Goal: Navigation & Orientation: Find specific page/section

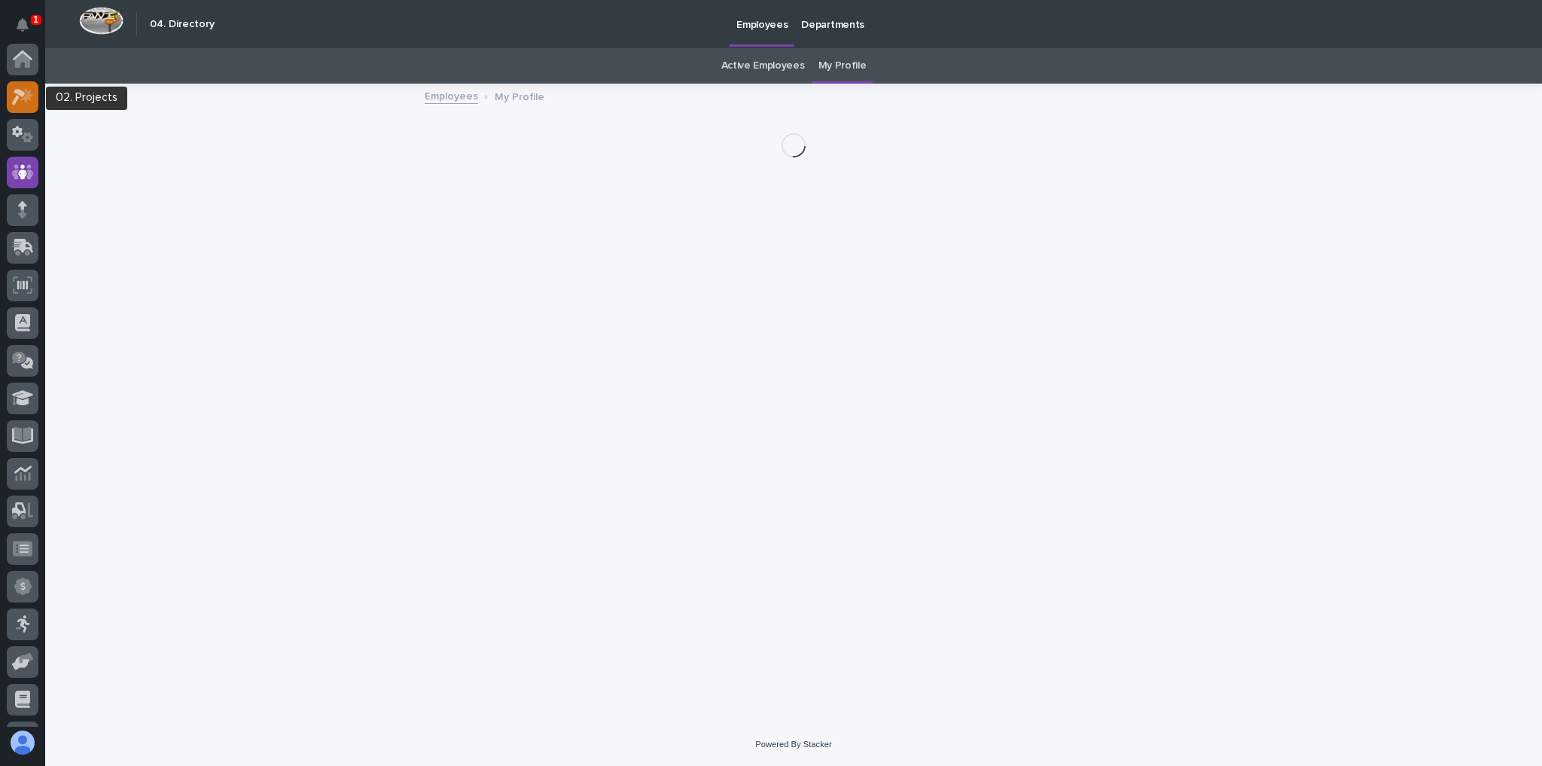
click at [24, 96] on icon at bounding box center [26, 95] width 13 height 15
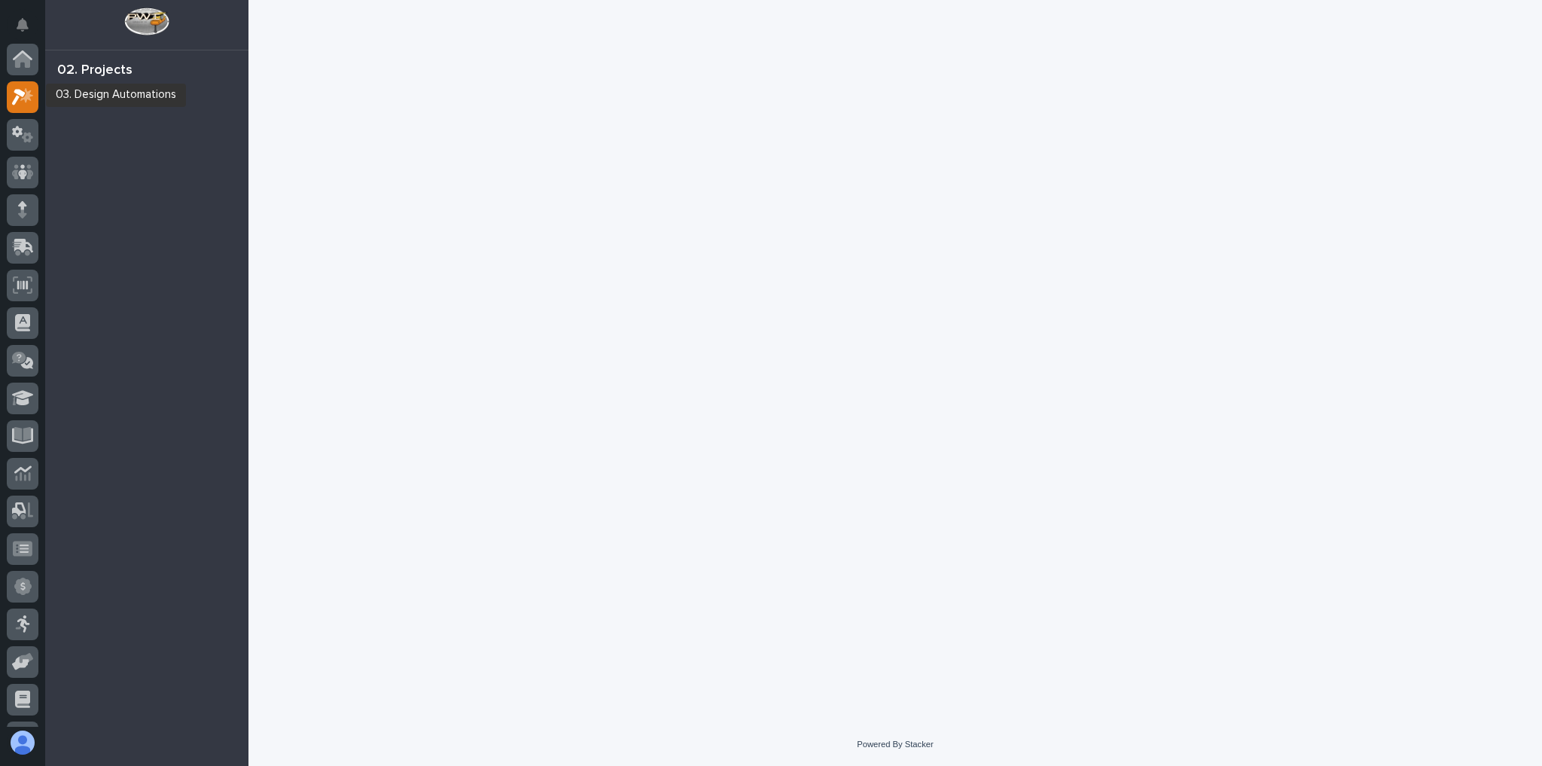
scroll to position [38, 0]
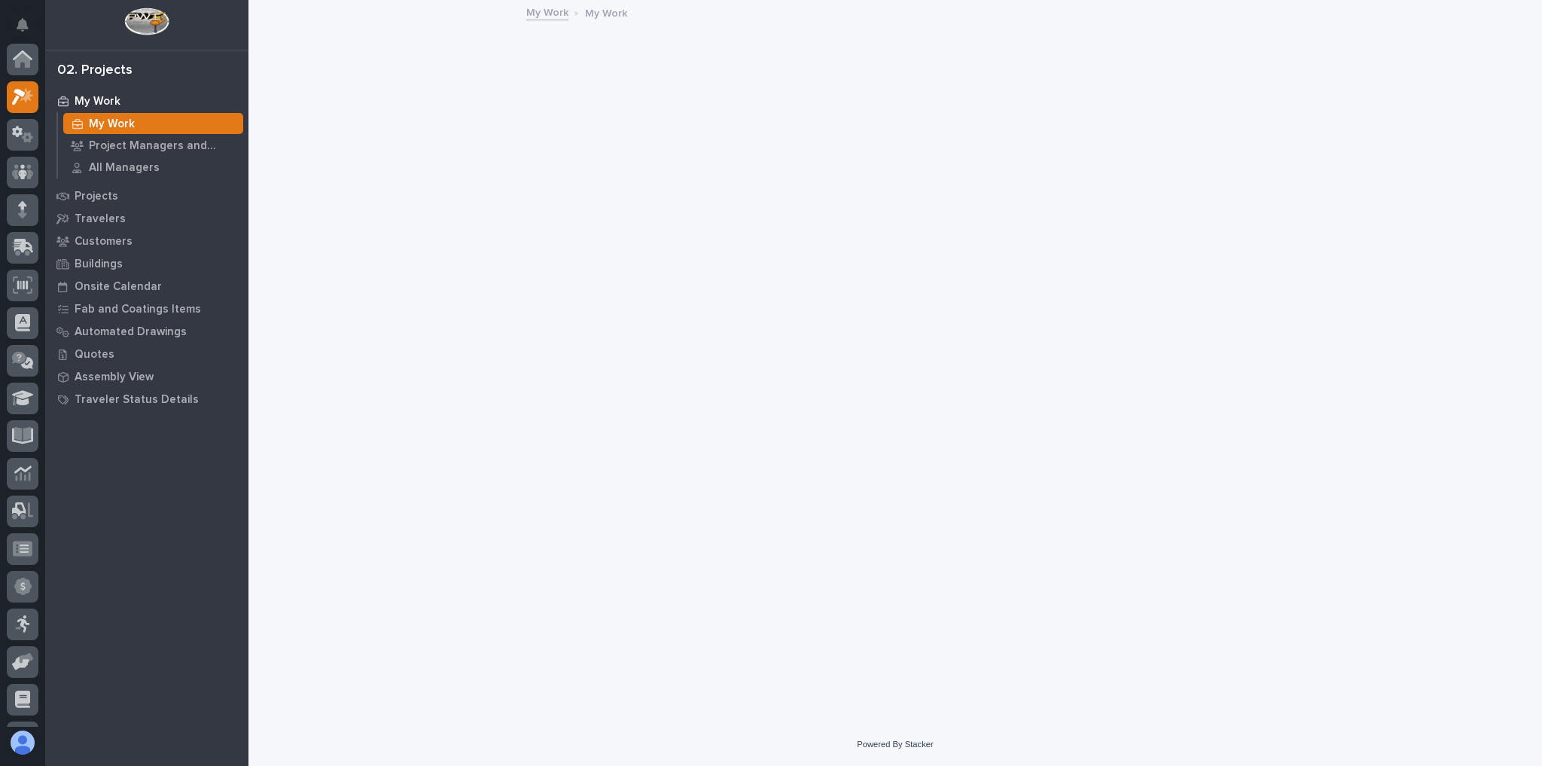
scroll to position [38, 0]
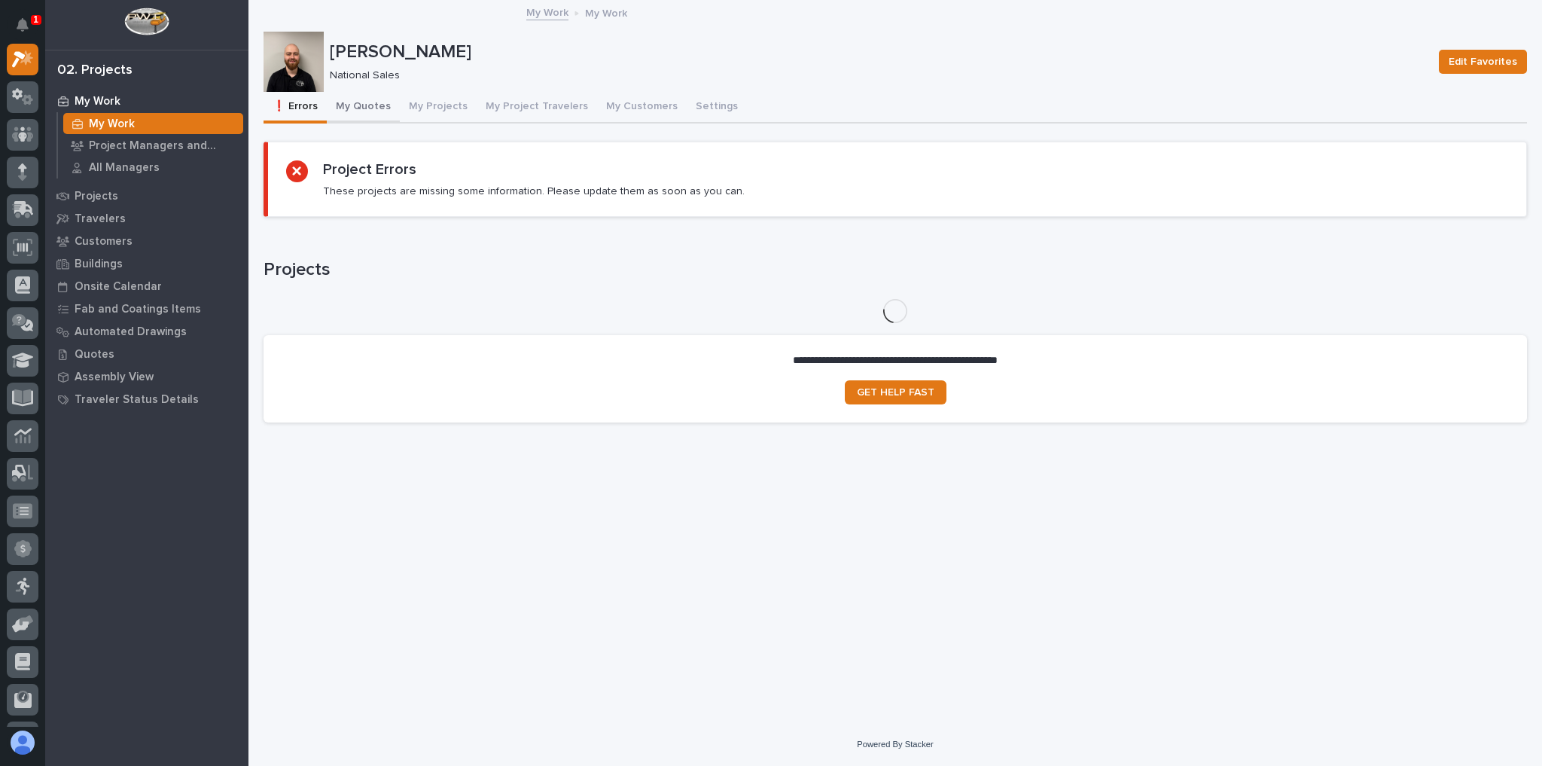
click at [359, 95] on button "My Quotes" at bounding box center [363, 108] width 73 height 32
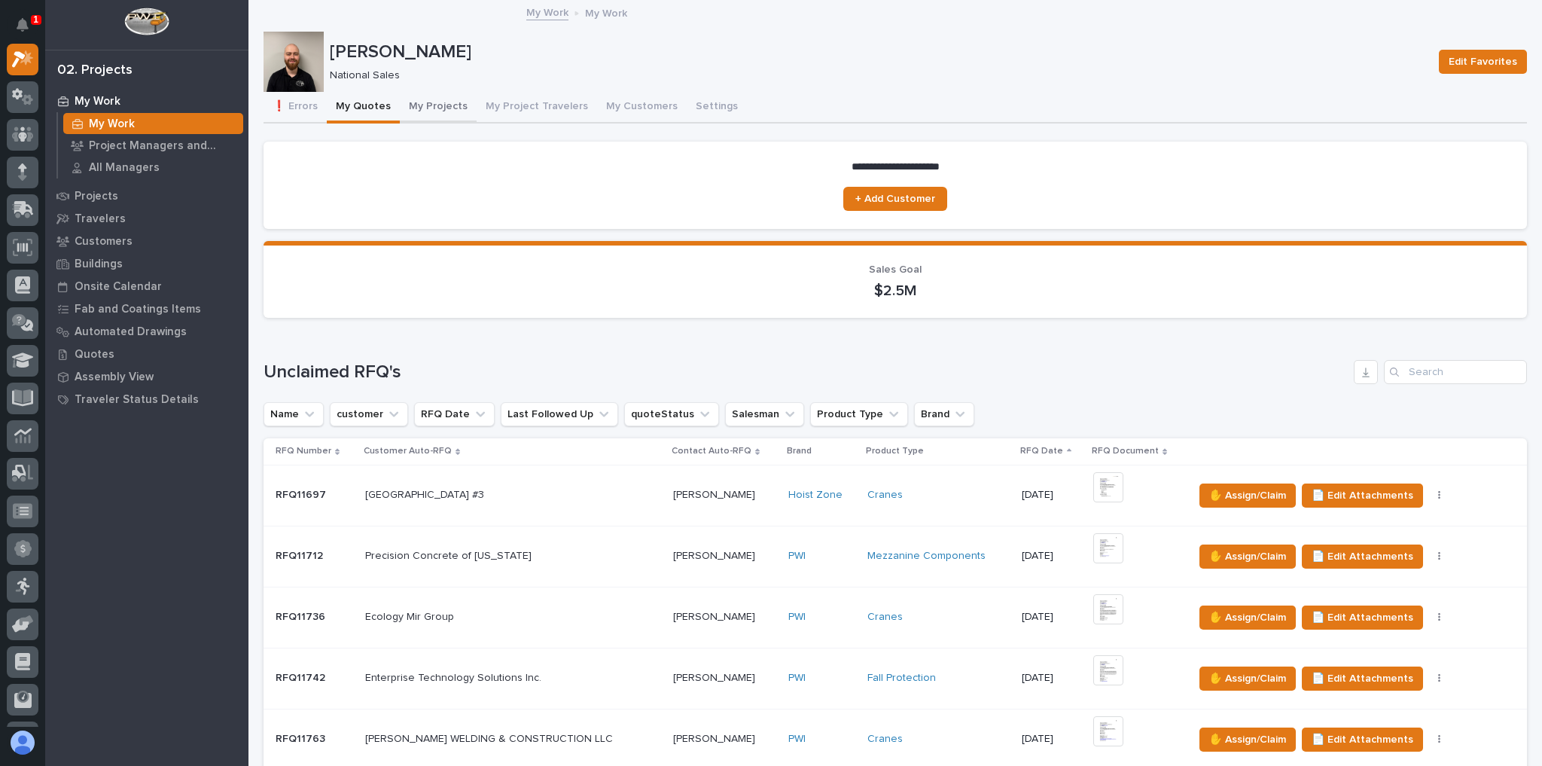
click at [432, 104] on button "My Projects" at bounding box center [438, 108] width 77 height 32
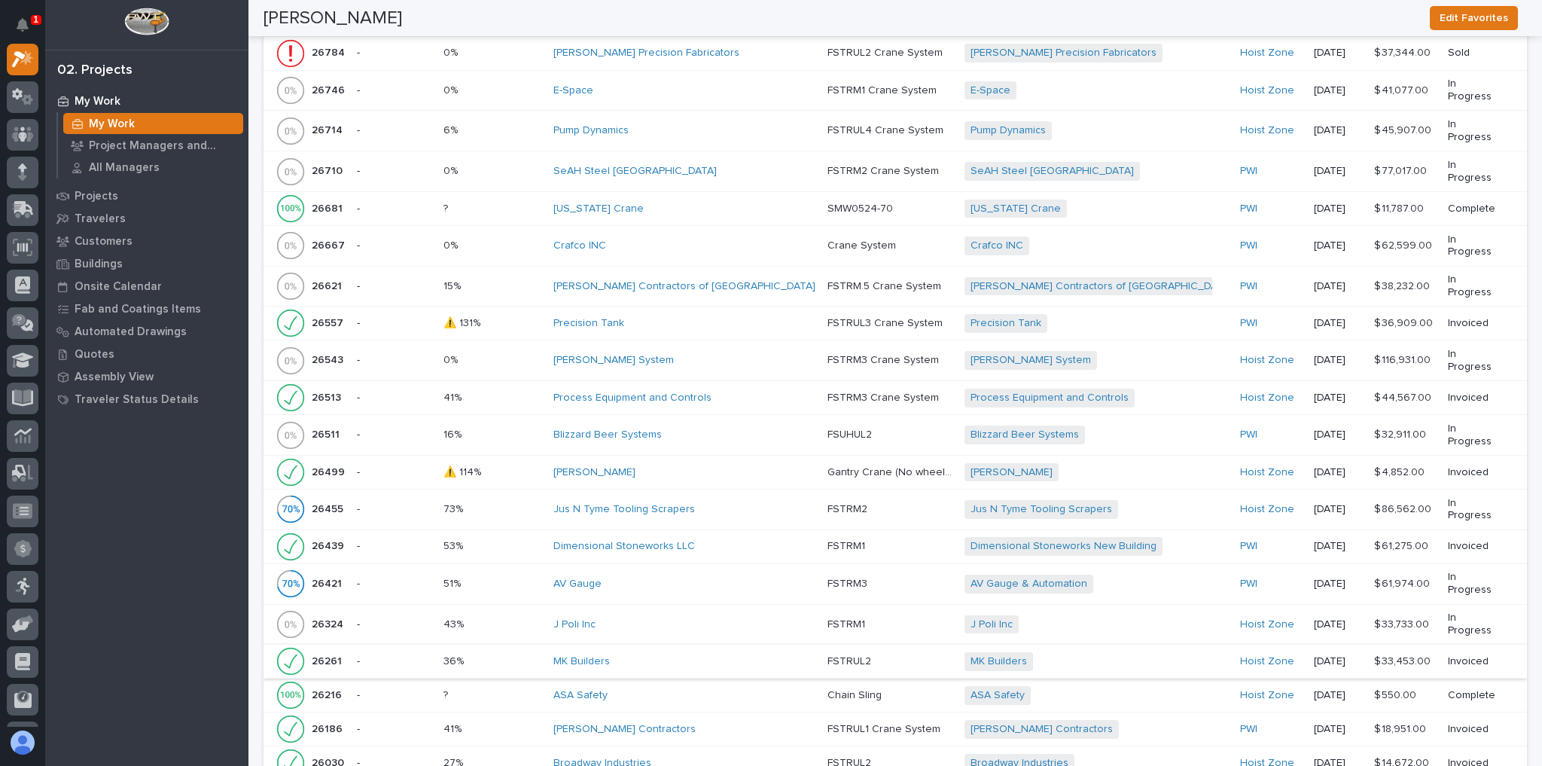
scroll to position [1386, 0]
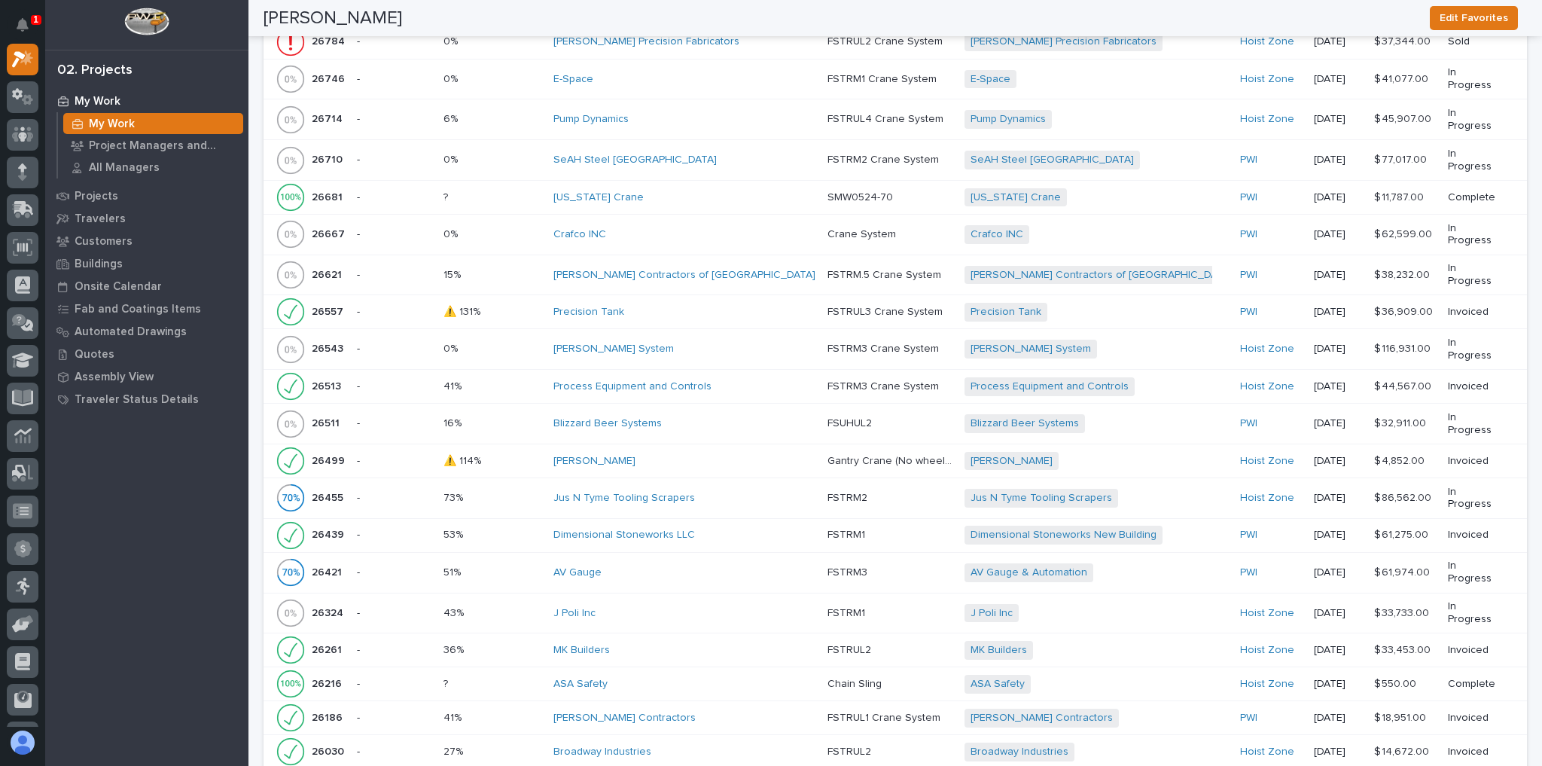
click at [704, 638] on div "MK Builders" at bounding box center [685, 650] width 262 height 25
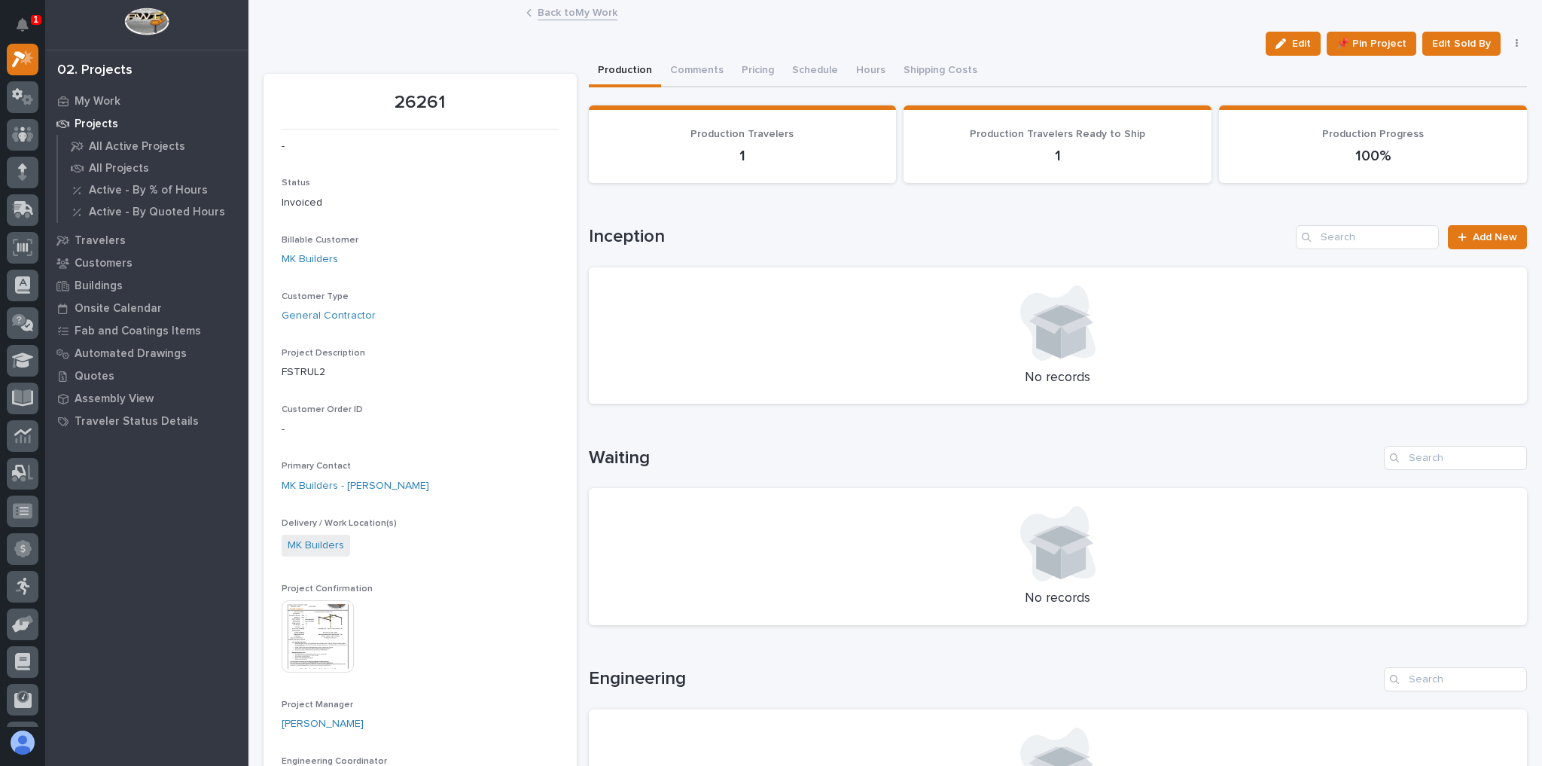
click at [595, 18] on link "Back to My Work" at bounding box center [578, 11] width 80 height 17
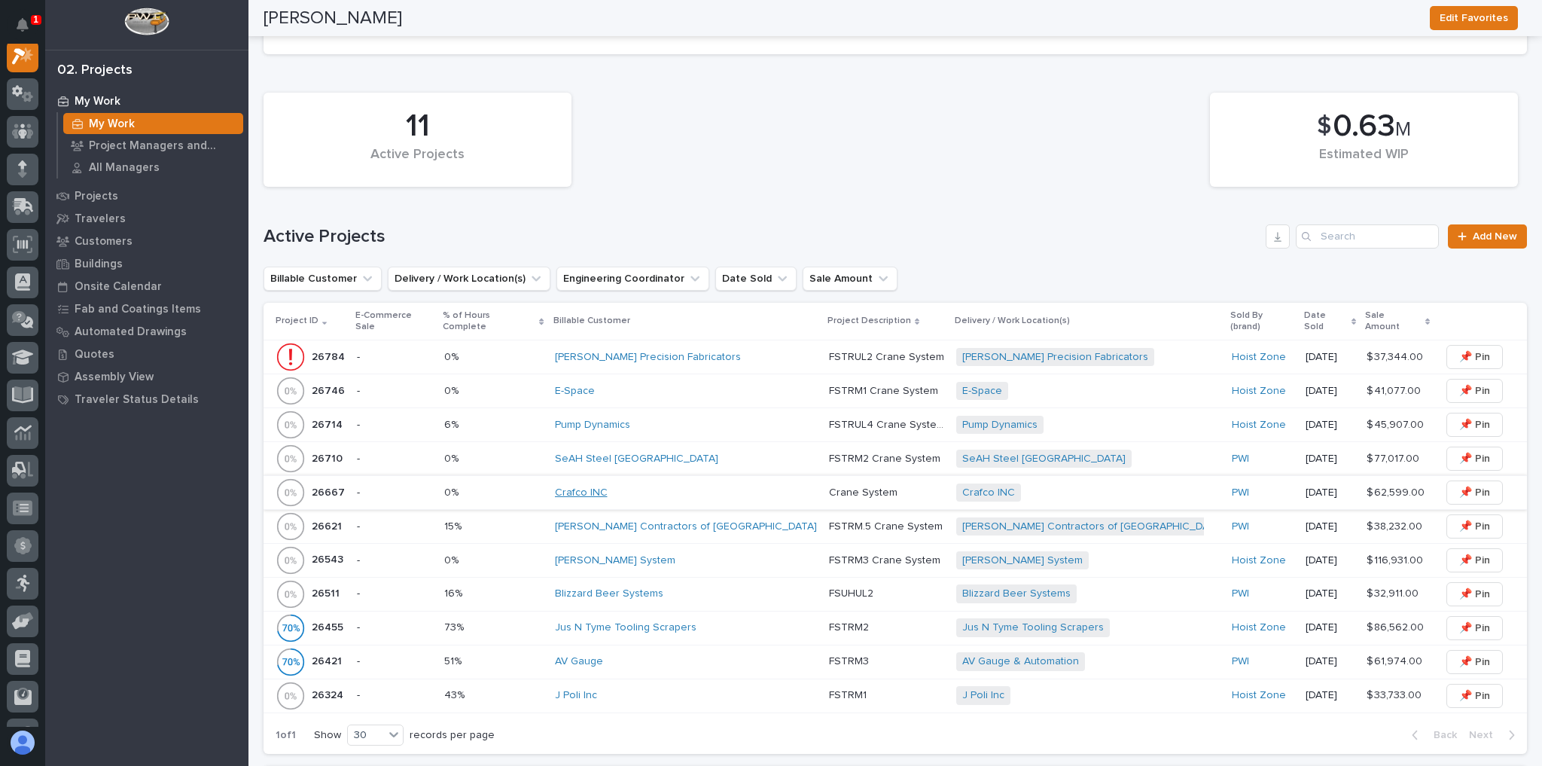
scroll to position [301, 0]
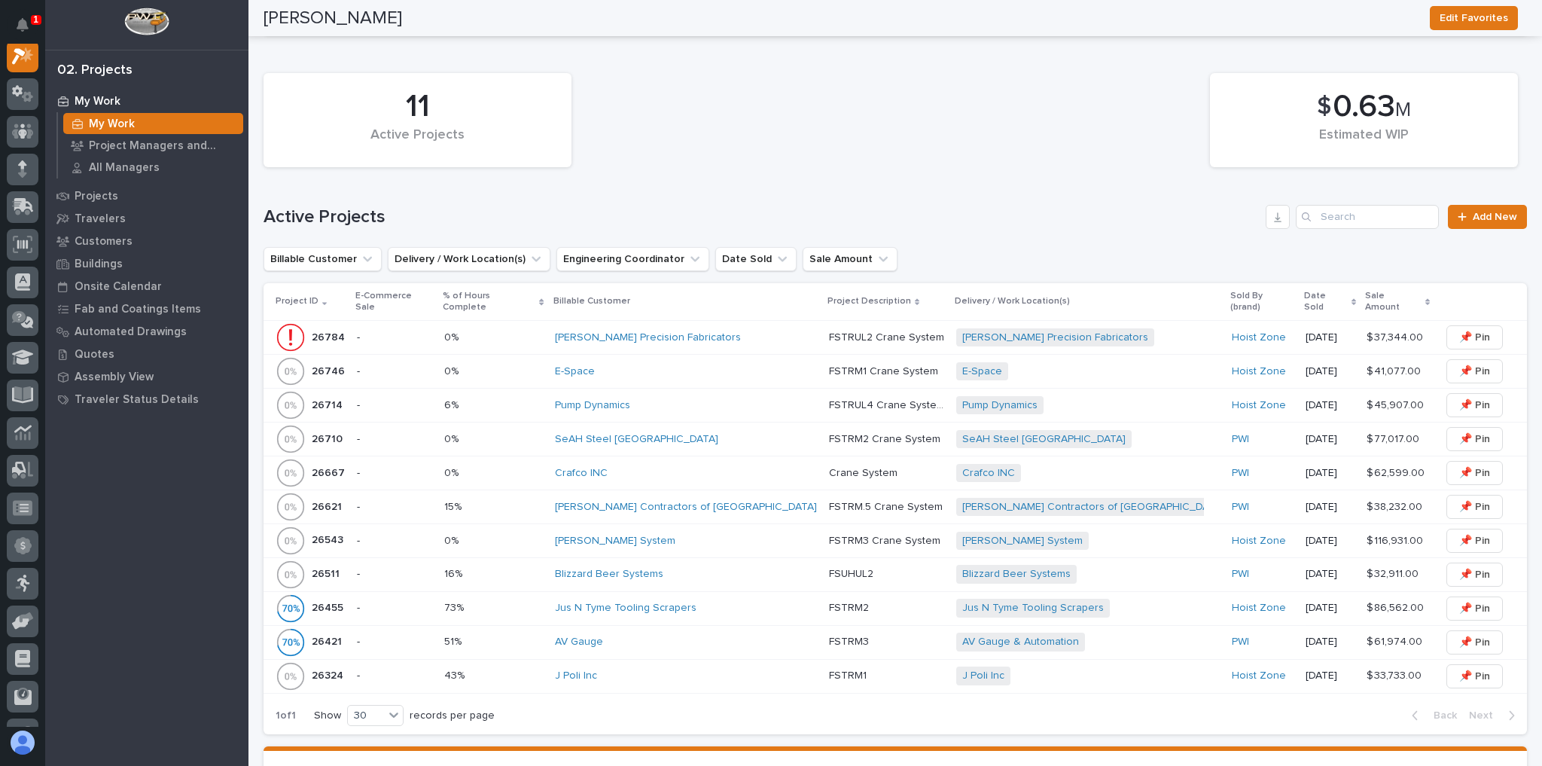
click at [719, 468] on div "Crafco INC" at bounding box center [686, 473] width 262 height 25
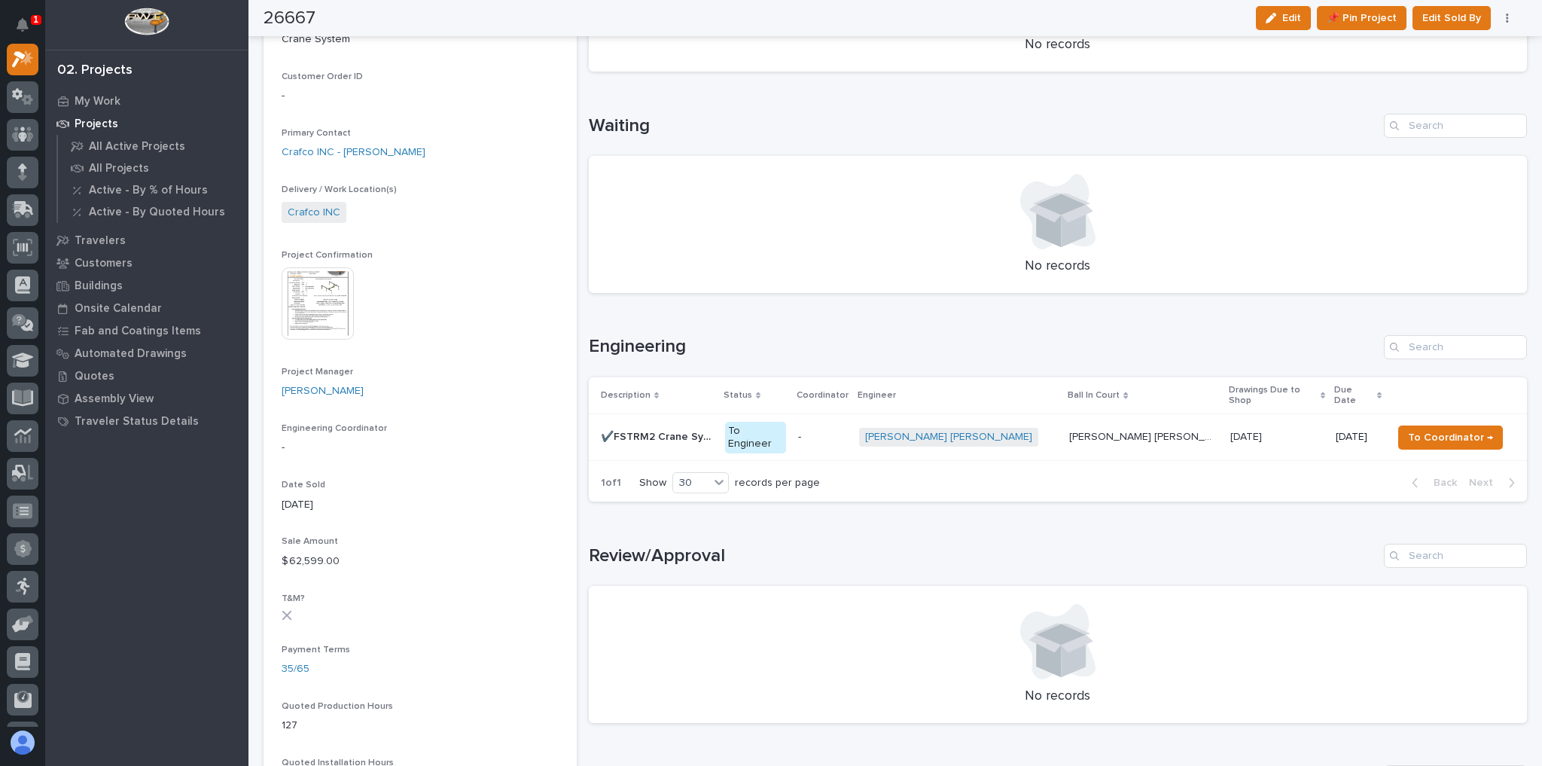
scroll to position [482, 0]
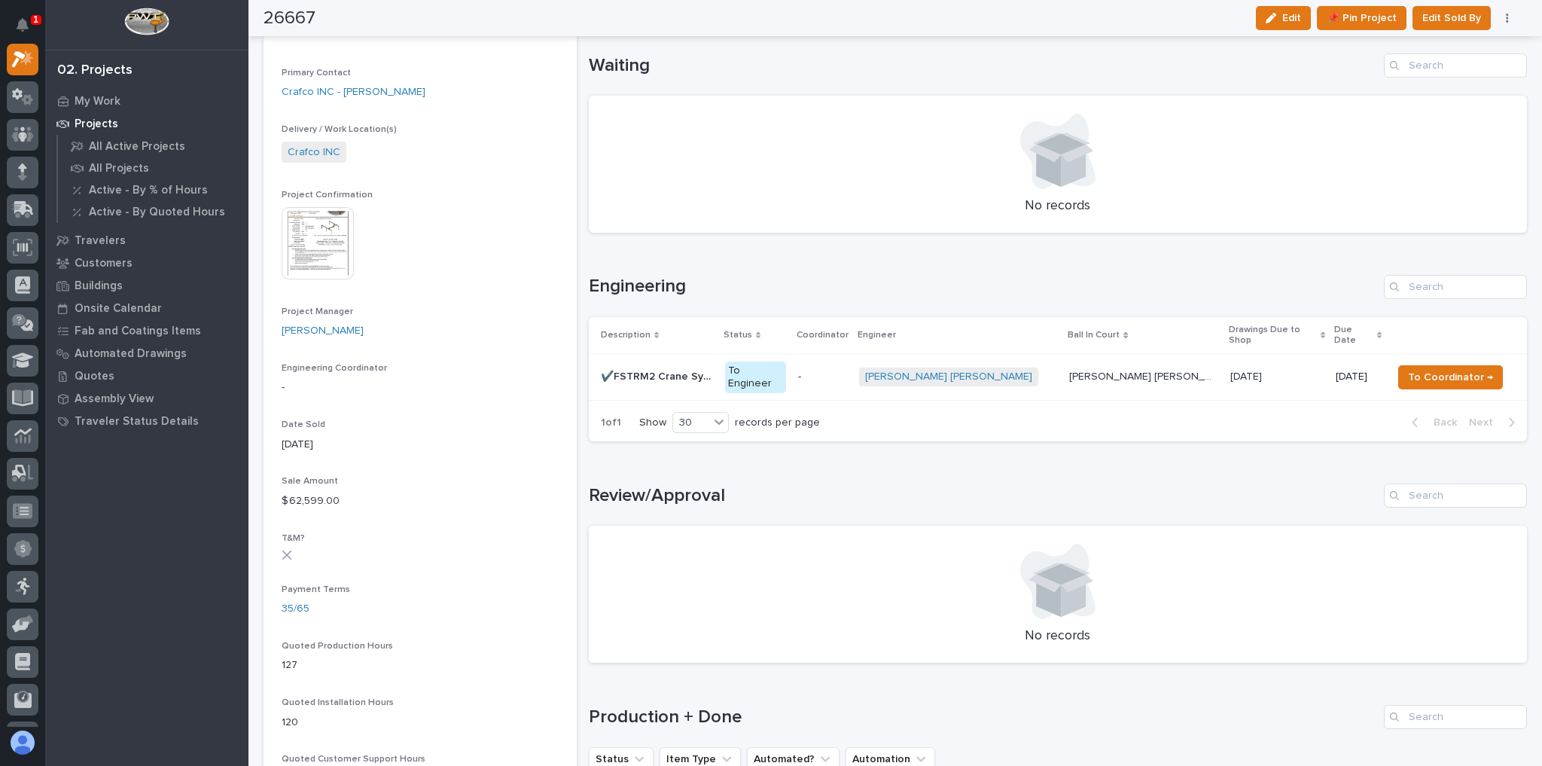
click at [787, 362] on p "To Engineer" at bounding box center [756, 378] width 62 height 32
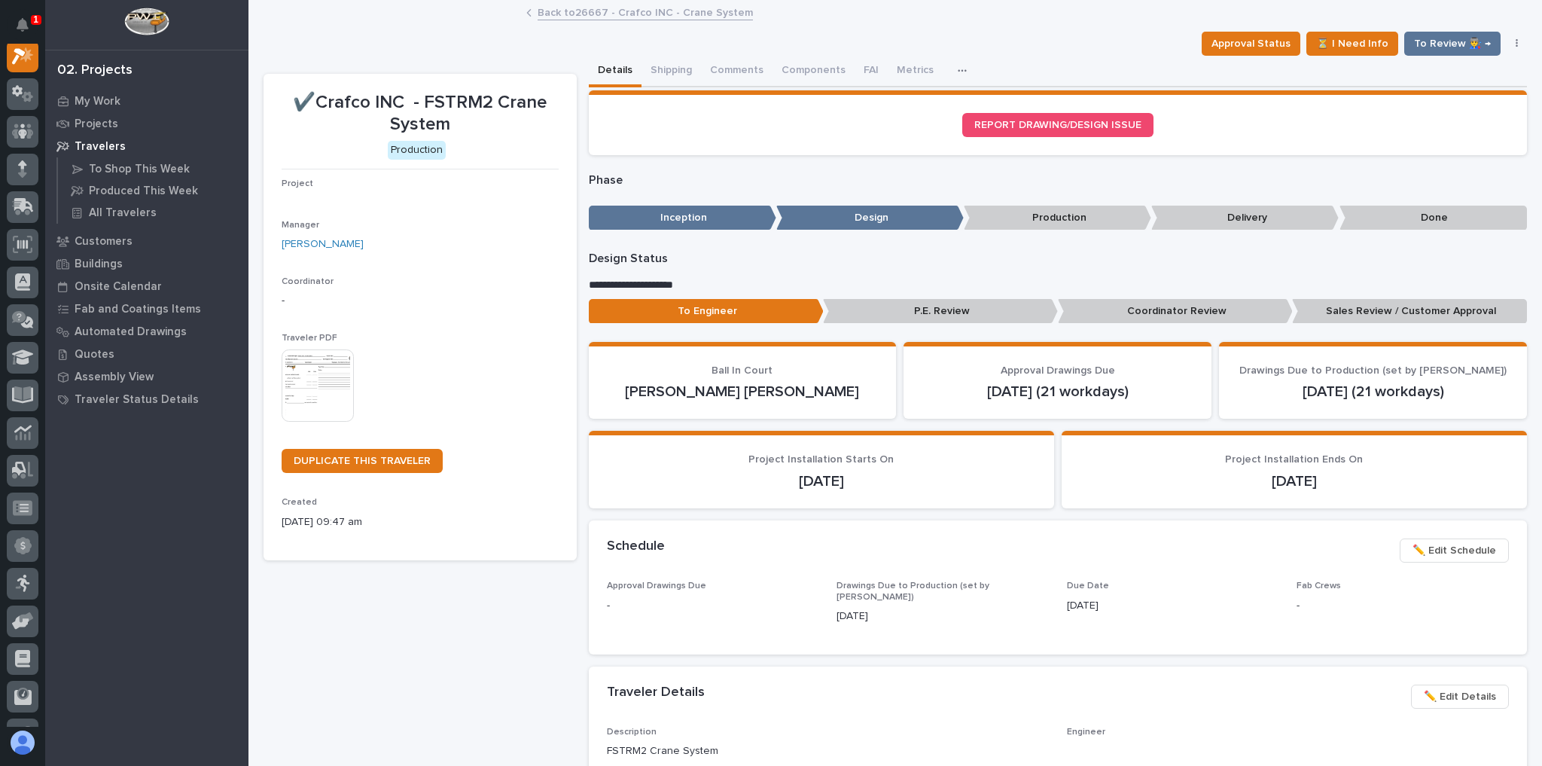
scroll to position [38, 0]
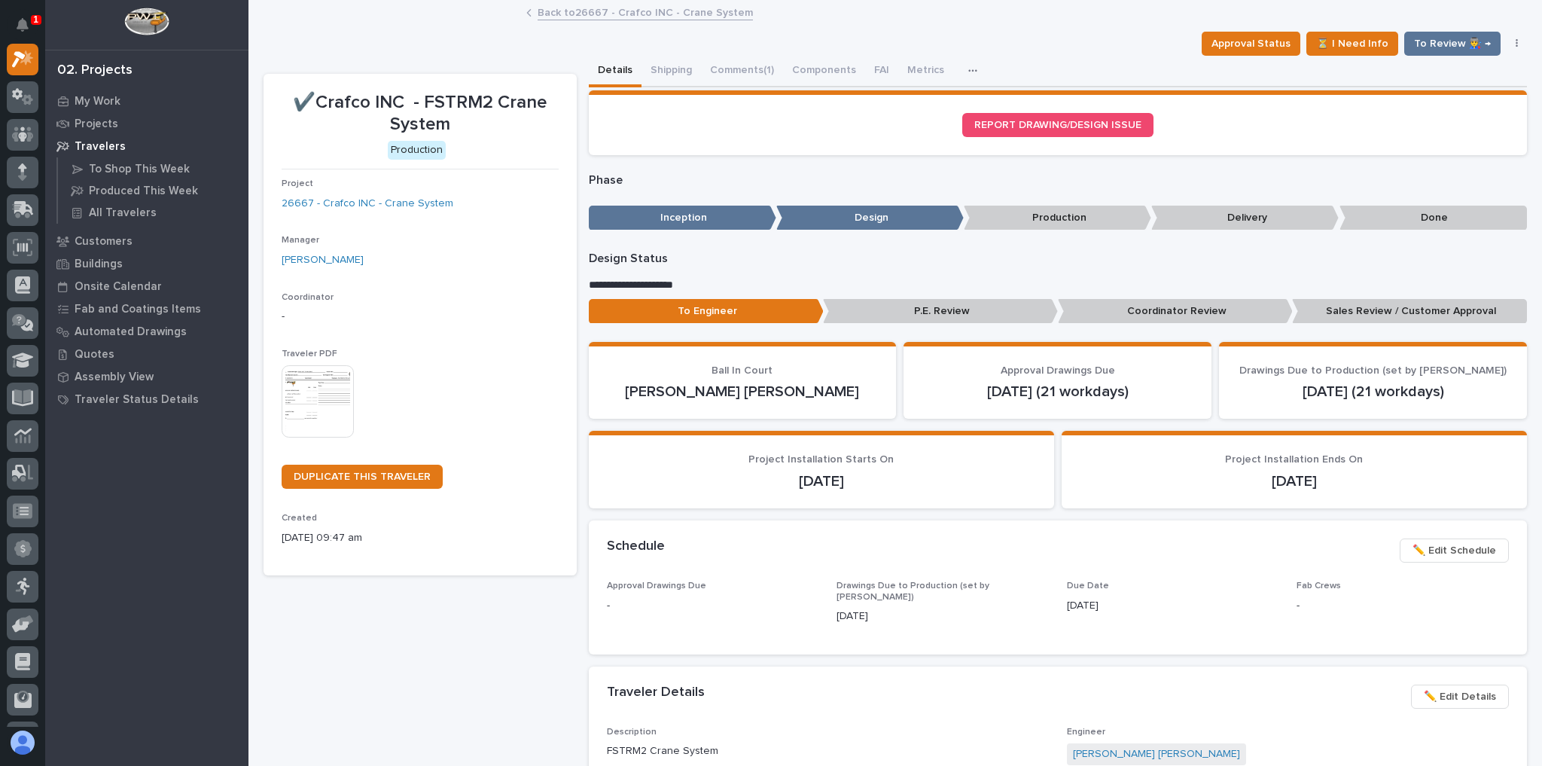
click at [550, 18] on link "Back to 26667 - Crafco INC - Crane System" at bounding box center [645, 11] width 215 height 17
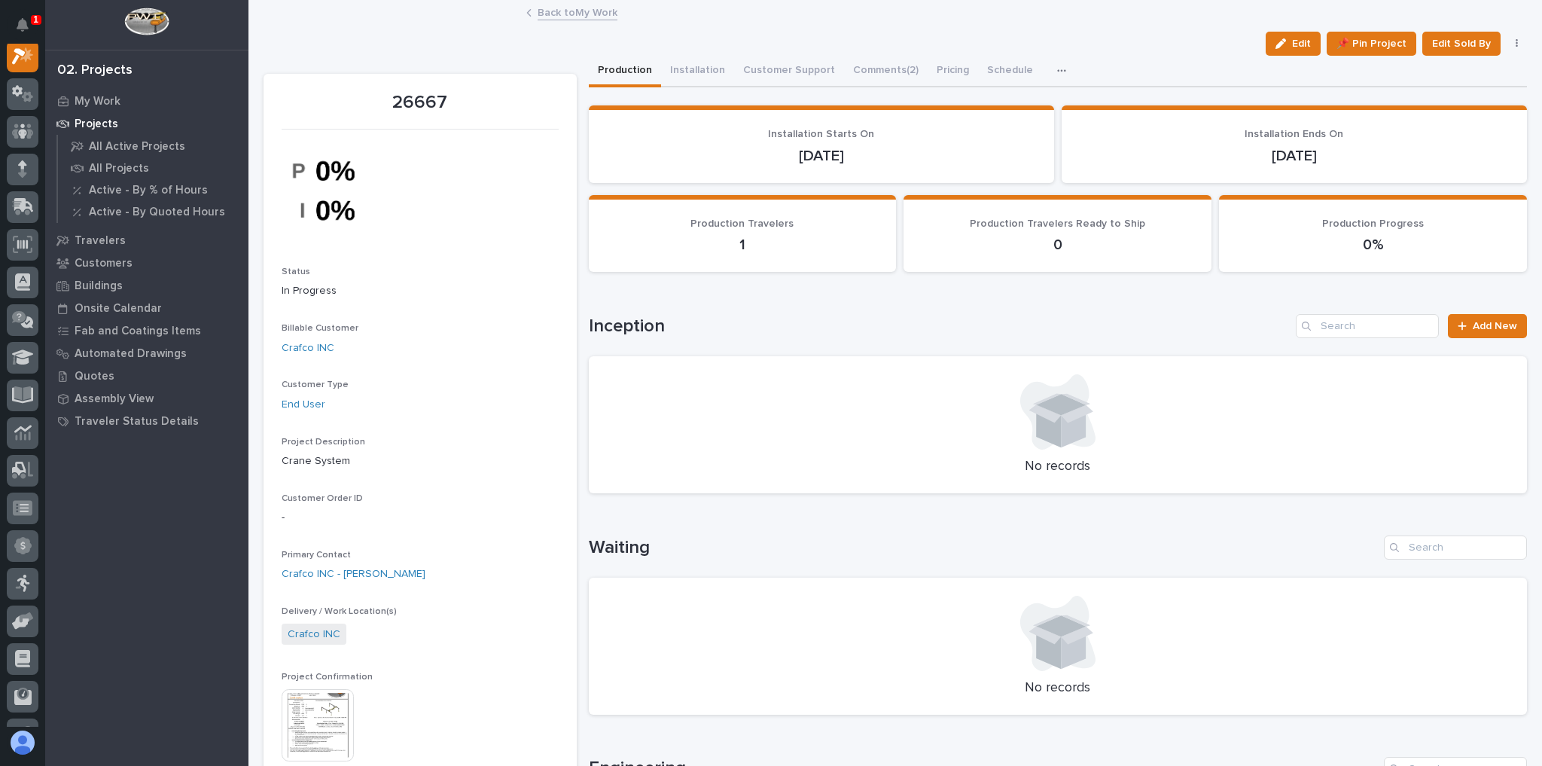
click at [548, 8] on link "Back to My Work" at bounding box center [578, 11] width 80 height 17
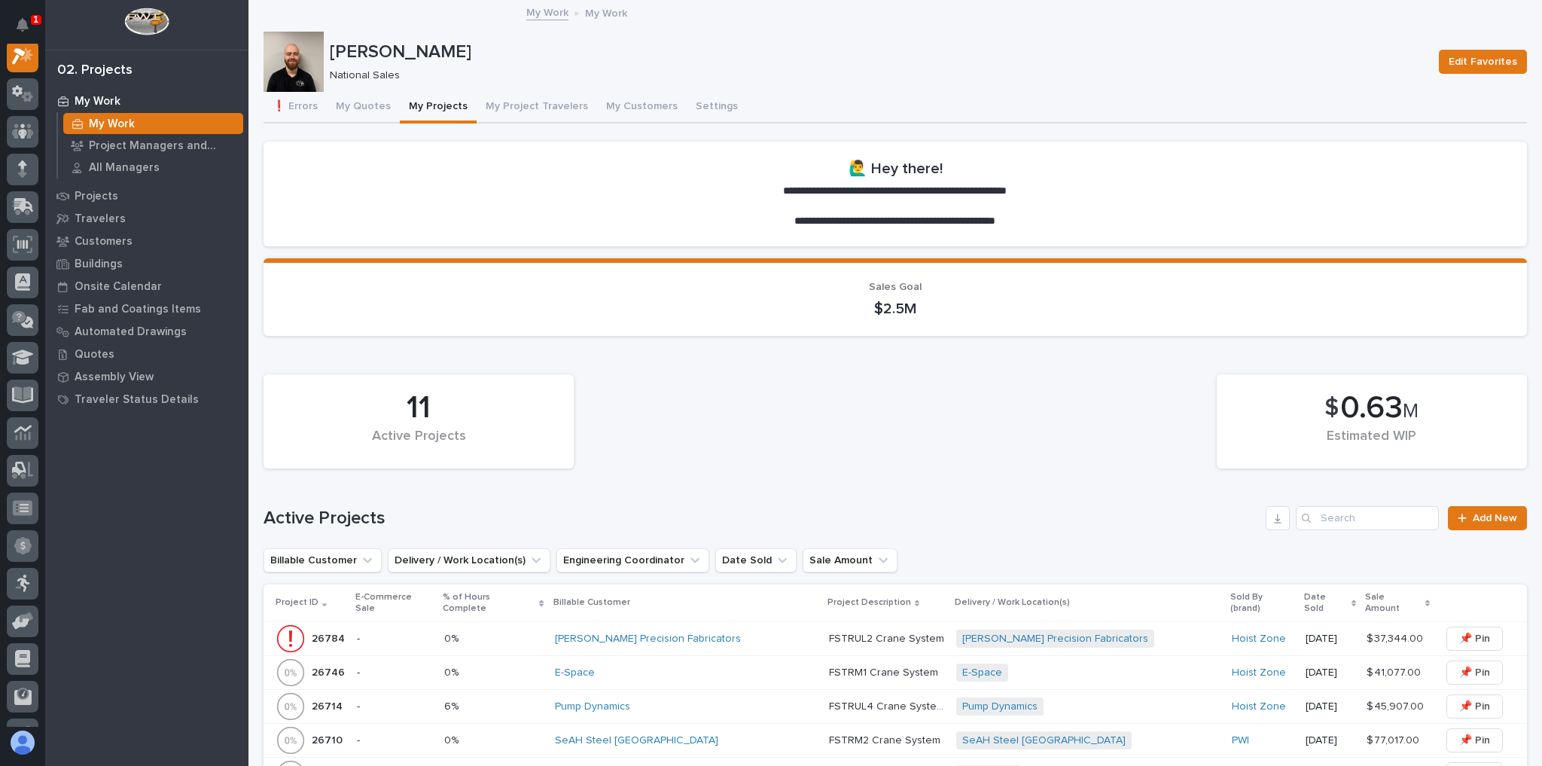
scroll to position [482, 0]
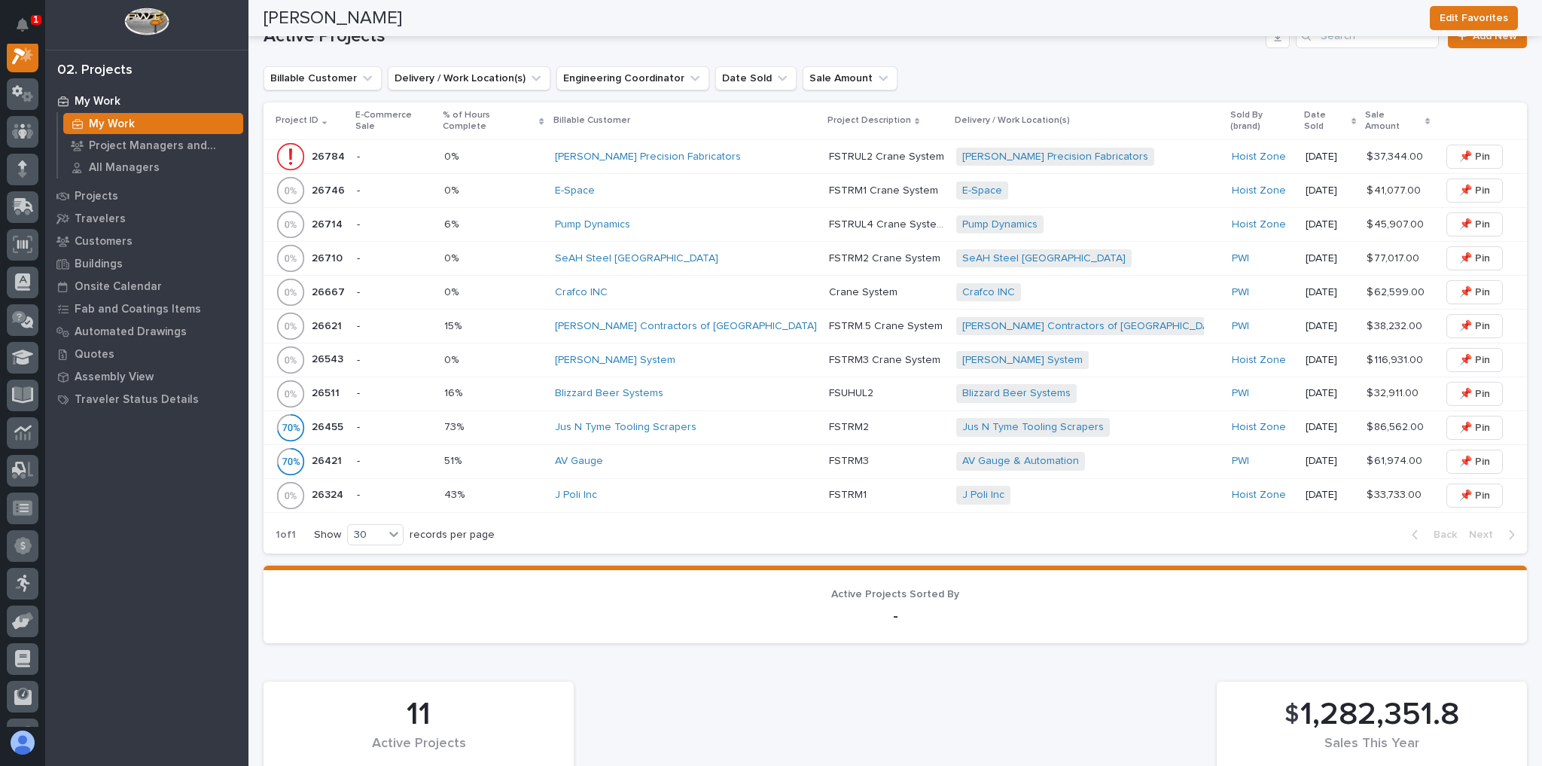
click at [759, 387] on div "Blizzard Beer Systems" at bounding box center [686, 393] width 262 height 13
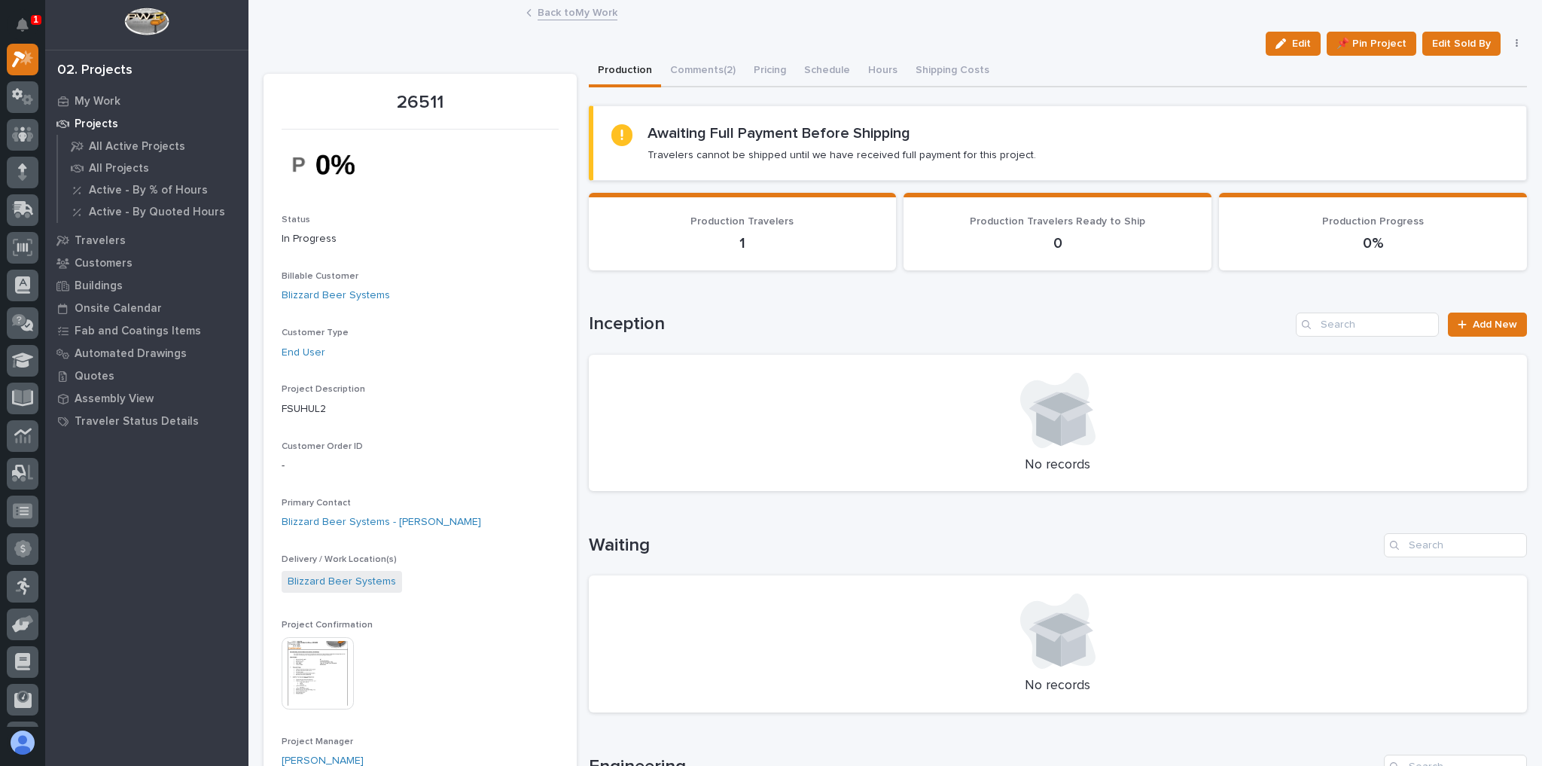
click at [589, 15] on link "Back to My Work" at bounding box center [578, 11] width 80 height 17
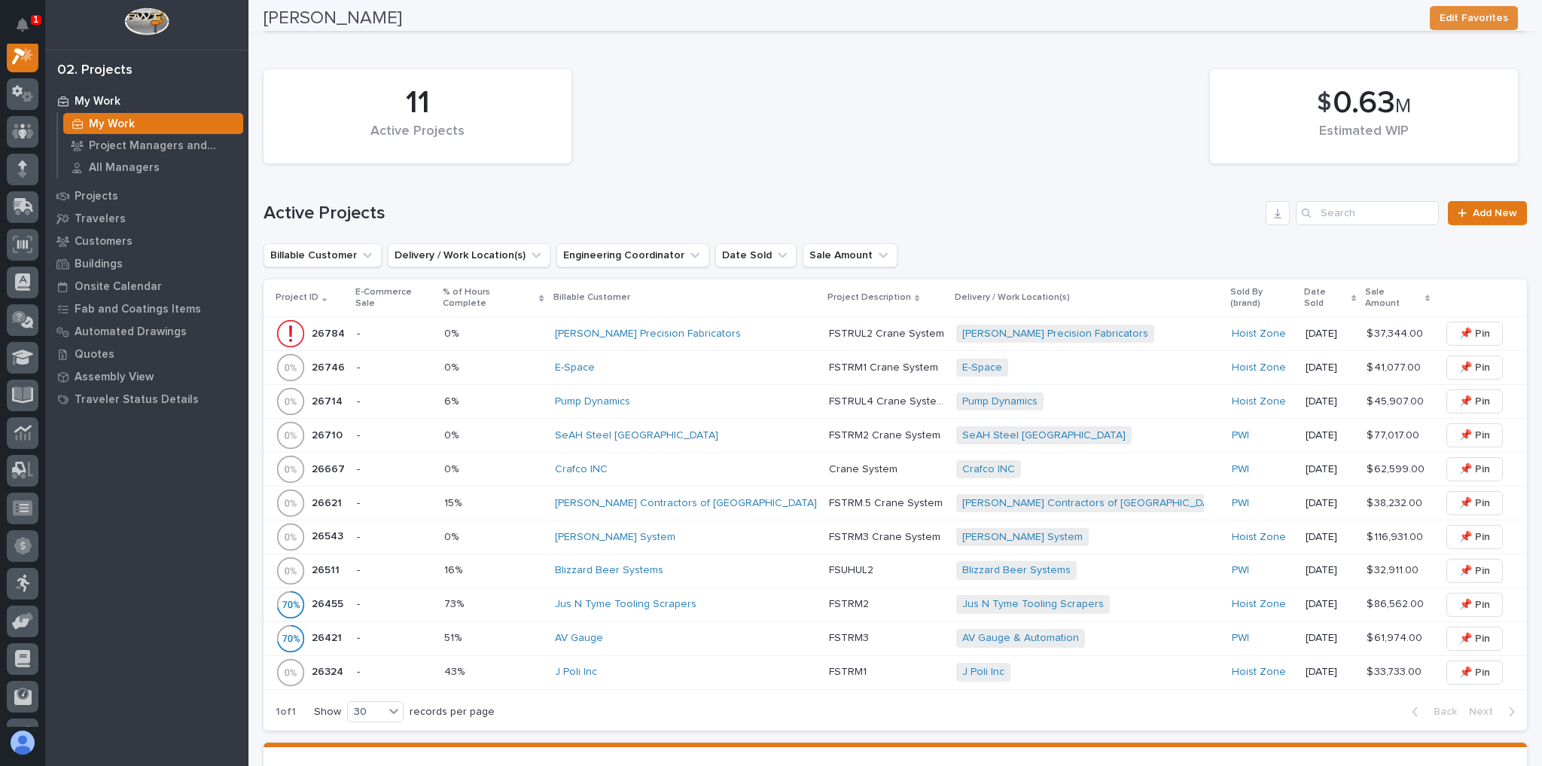
scroll to position [362, 0]
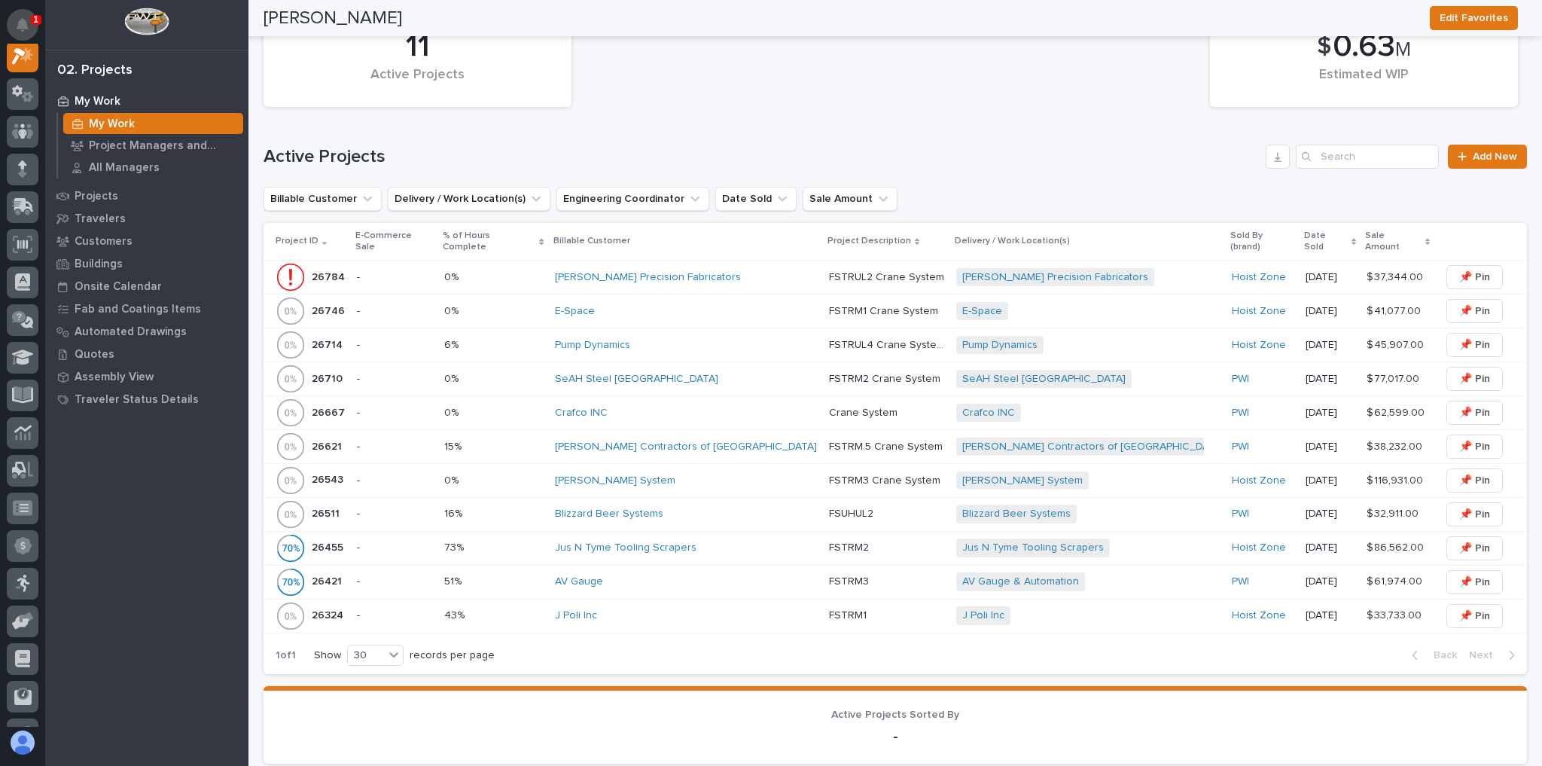
click at [23, 16] on button "Notifications" at bounding box center [23, 25] width 32 height 32
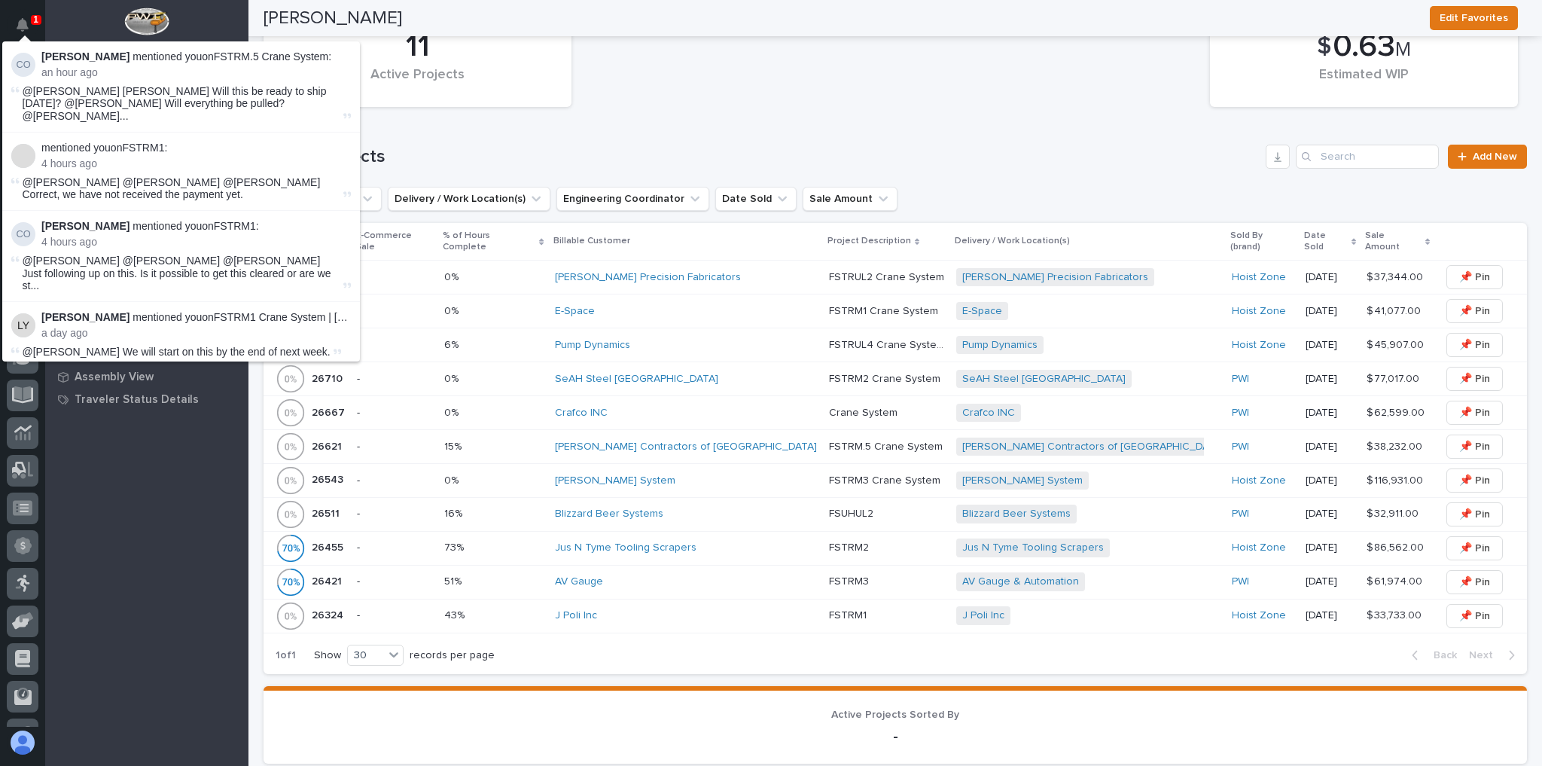
scroll to position [38, 0]
